Goal: Navigation & Orientation: Find specific page/section

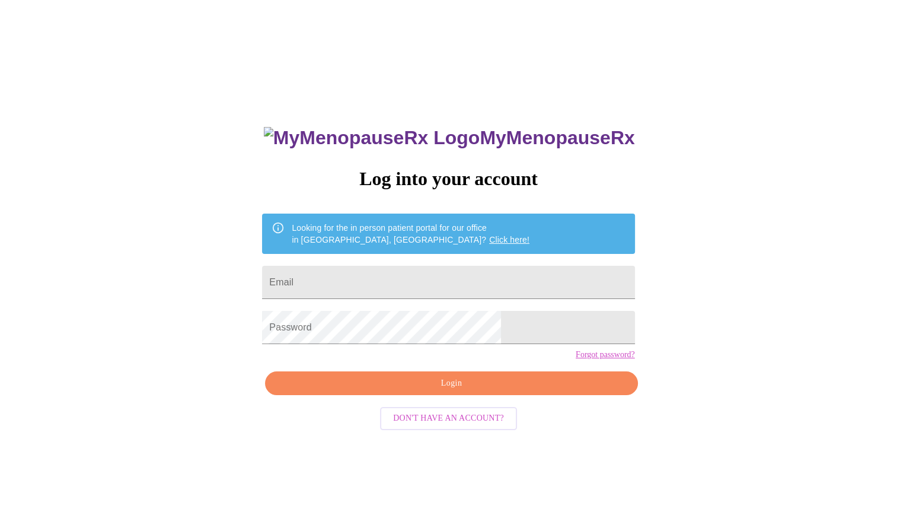
type input "[EMAIL_ADDRESS][DOMAIN_NAME]"
click at [478, 391] on span "Login" at bounding box center [451, 383] width 345 height 15
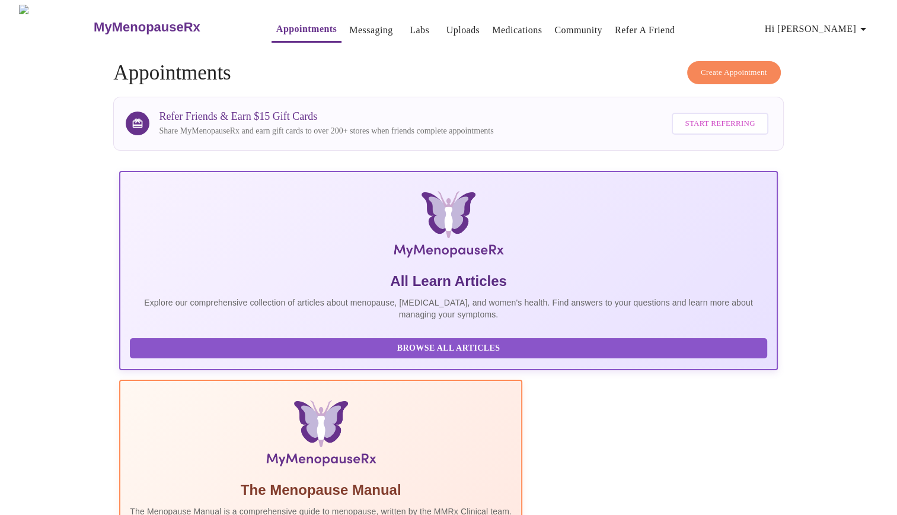
click at [862, 36] on button "Hi [PERSON_NAME]" at bounding box center [817, 29] width 115 height 24
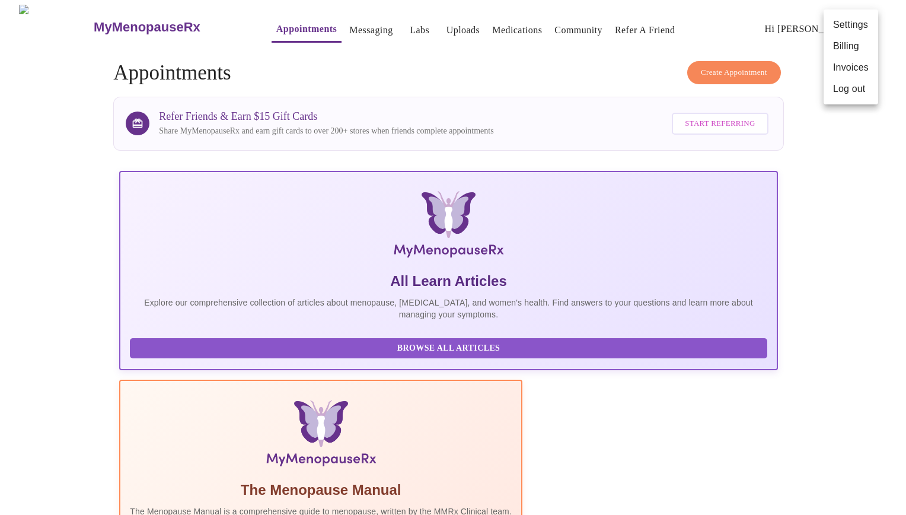
click at [844, 50] on li "Billing" at bounding box center [851, 46] width 55 height 21
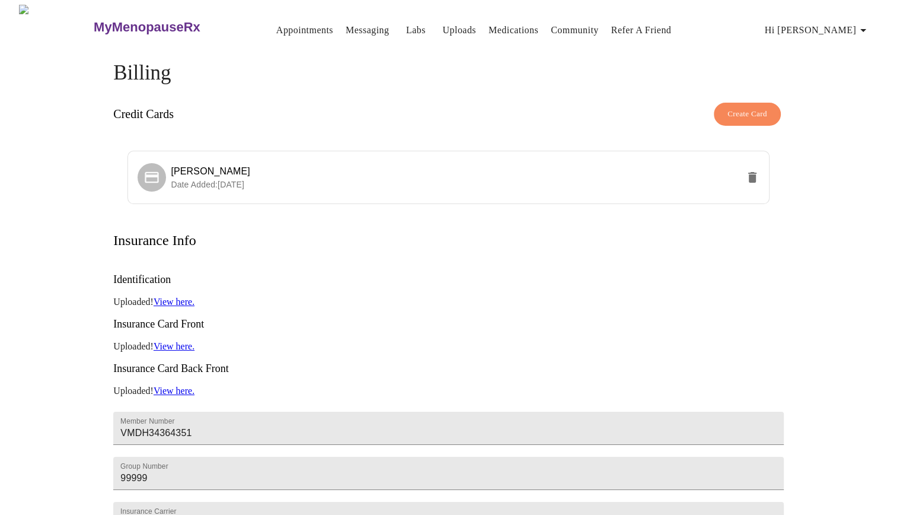
click at [861, 26] on icon "button" at bounding box center [863, 30] width 14 height 14
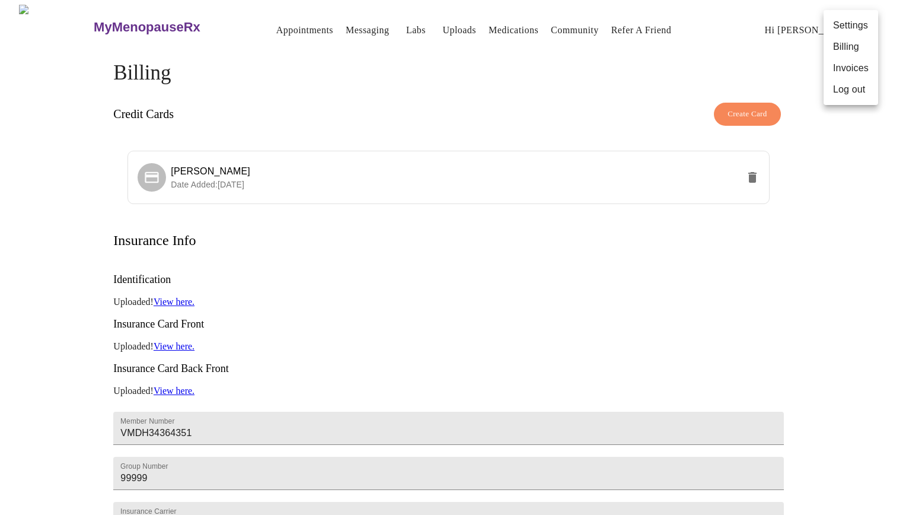
click at [848, 72] on li "Invoices" at bounding box center [851, 68] width 55 height 21
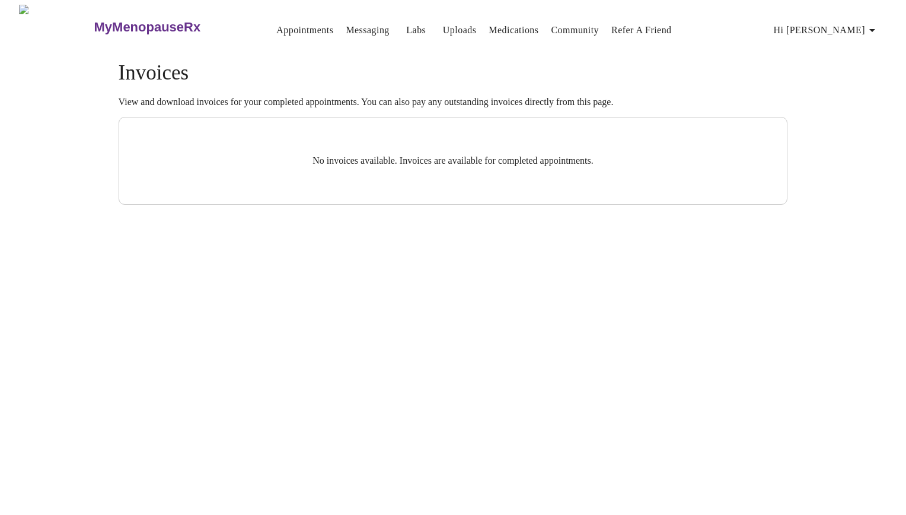
click at [346, 27] on link "Messaging" at bounding box center [367, 30] width 43 height 17
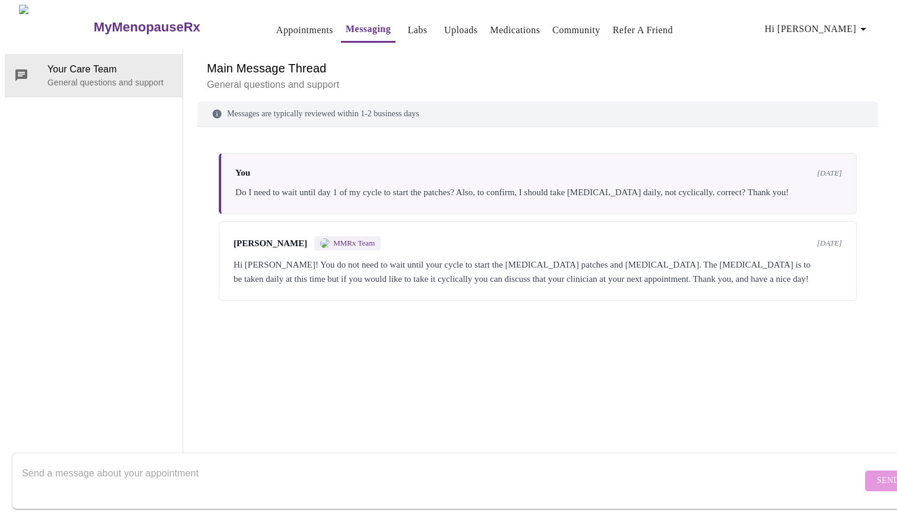
click at [408, 22] on link "Labs" at bounding box center [418, 30] width 20 height 17
